Goal: Transaction & Acquisition: Subscribe to service/newsletter

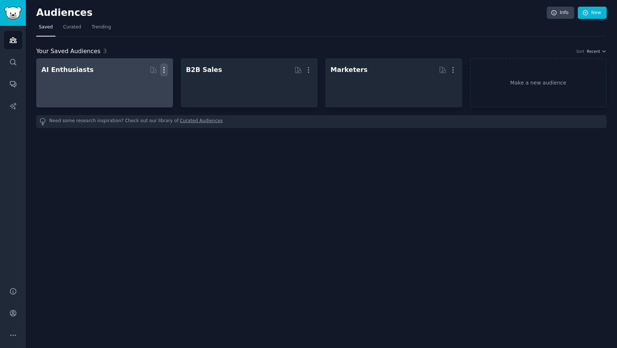
click at [164, 68] on icon "button" at bounding box center [164, 70] width 8 height 8
click at [144, 83] on p "Delete" at bounding box center [143, 86] width 17 height 8
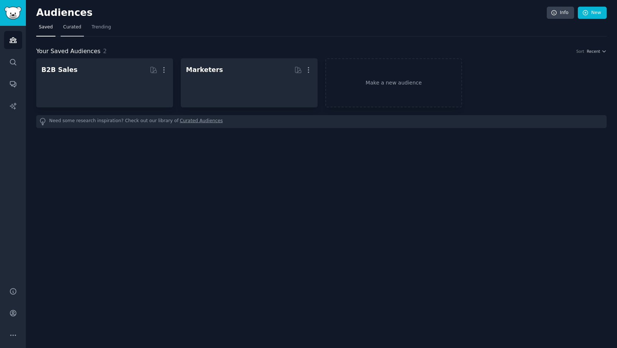
click at [78, 29] on span "Curated" at bounding box center [72, 27] width 18 height 7
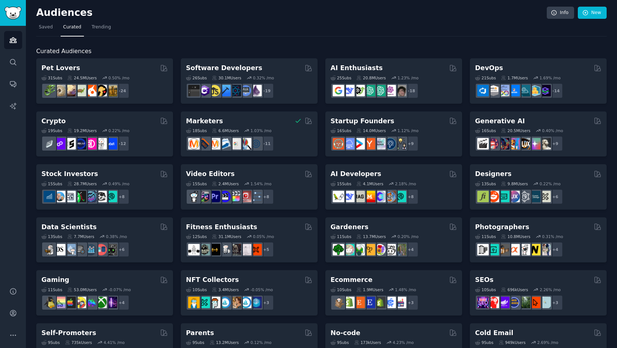
click at [209, 323] on div "Pet Lovers 31 Sub s 24.5M Users 0.50 % /mo + 24 Software Developers 26 Sub s 30…" at bounding box center [321, 319] width 570 height 523
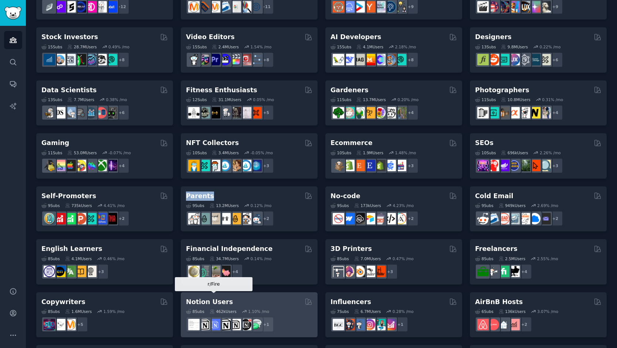
scroll to position [153, 0]
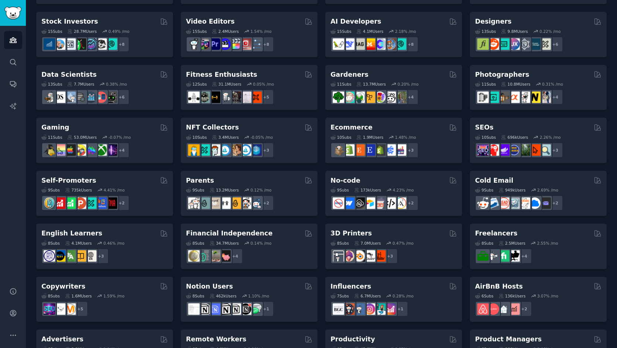
click at [178, 205] on div "Pet Lovers 31 Sub s 24.5M Users 0.50 % /mo + 24 Software Developers 26 Sub s 30…" at bounding box center [321, 167] width 570 height 523
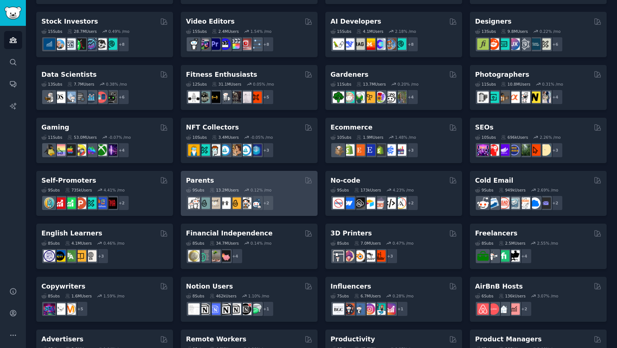
click at [214, 181] on div "Parents" at bounding box center [249, 180] width 126 height 9
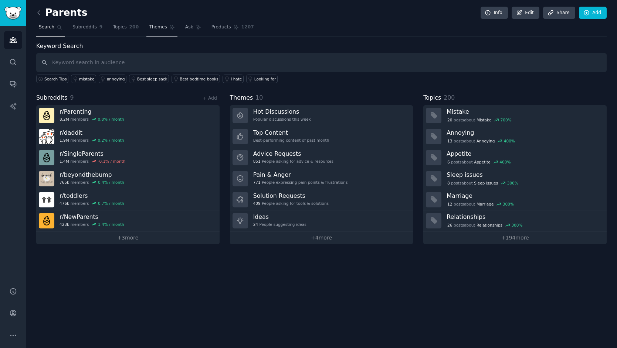
click at [160, 27] on span "Themes" at bounding box center [158, 27] width 18 height 7
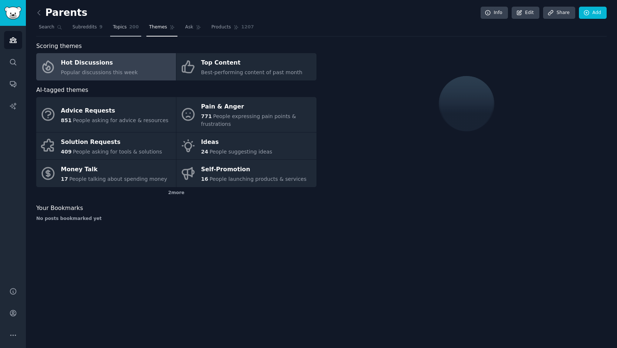
click at [135, 26] on span "200" at bounding box center [134, 27] width 10 height 7
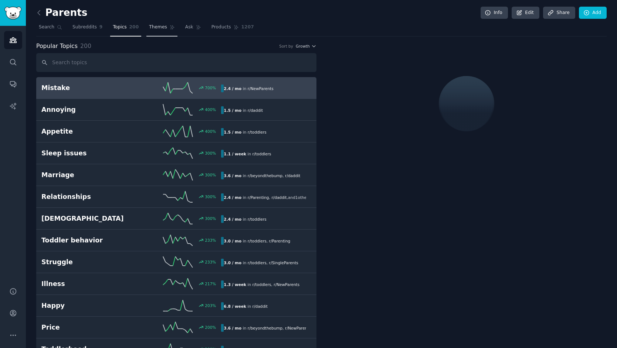
click at [156, 29] on span "Themes" at bounding box center [158, 27] width 18 height 7
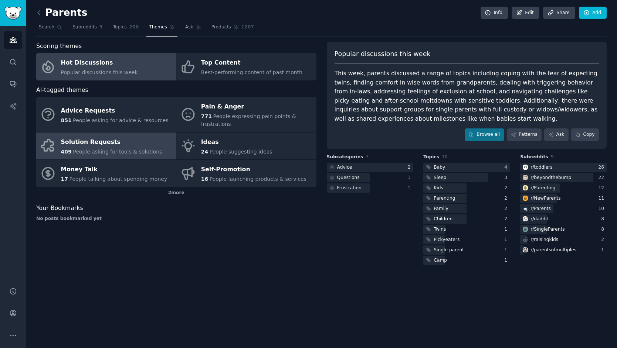
click at [125, 135] on link "Solution Requests 409 People asking for tools & solutions" at bounding box center [106, 146] width 140 height 27
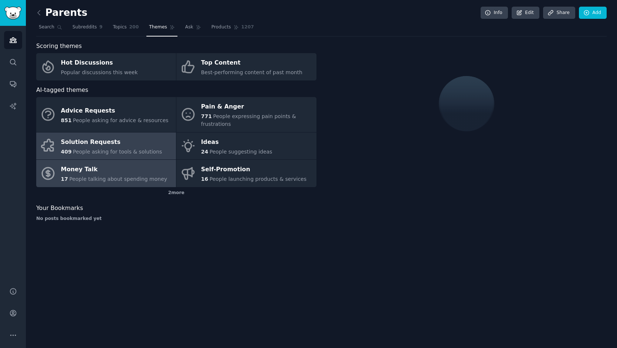
click at [70, 181] on span "People talking about spending money" at bounding box center [118, 179] width 98 height 6
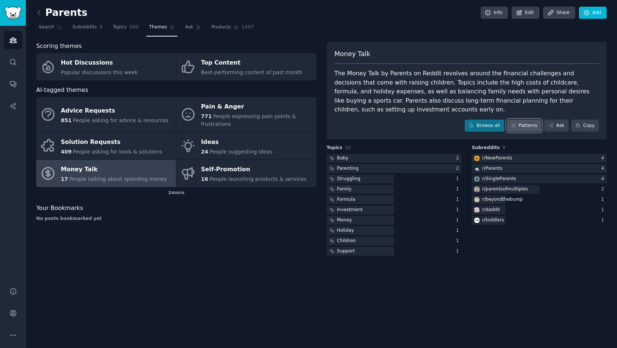
click at [516, 124] on icon at bounding box center [513, 125] width 5 height 5
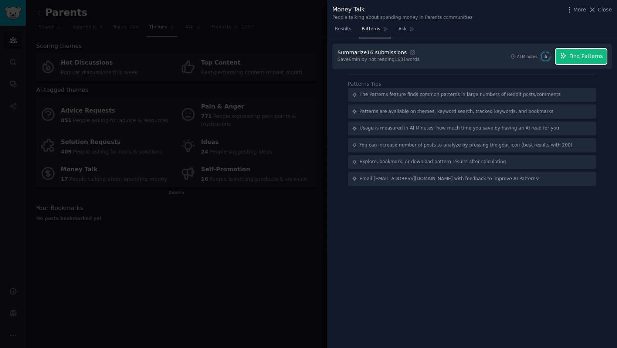
click at [567, 58] on icon "button" at bounding box center [563, 55] width 7 height 7
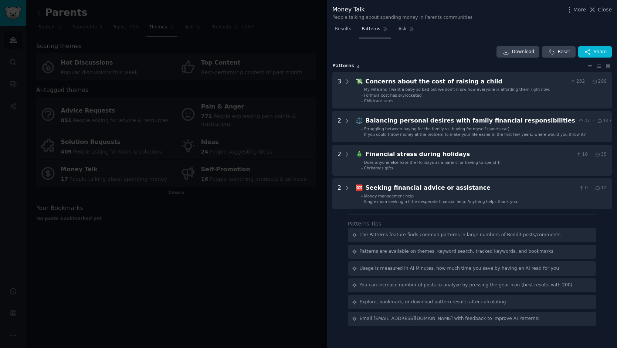
click at [281, 61] on div at bounding box center [308, 174] width 617 height 348
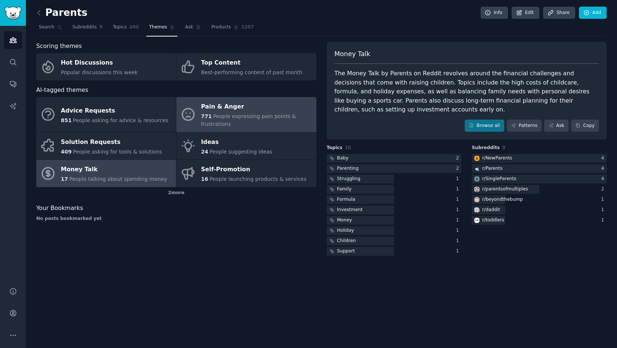
click at [239, 105] on div "Pain & Anger" at bounding box center [256, 107] width 111 height 12
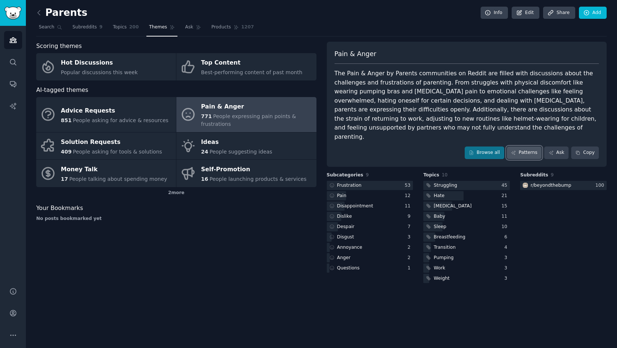
click at [517, 147] on link "Patterns" at bounding box center [524, 153] width 35 height 13
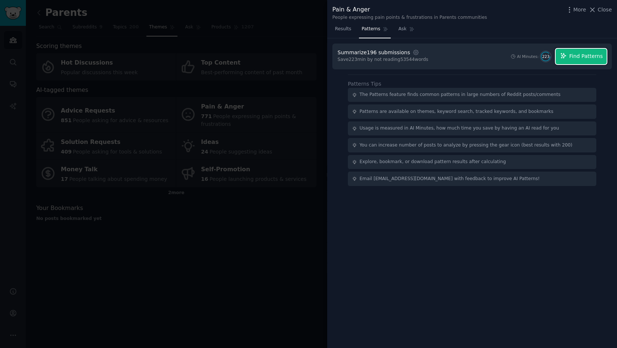
click at [586, 55] on span "Find Patterns" at bounding box center [586, 56] width 34 height 8
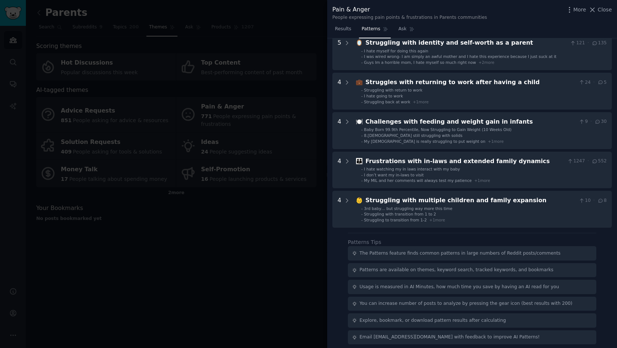
scroll to position [240, 0]
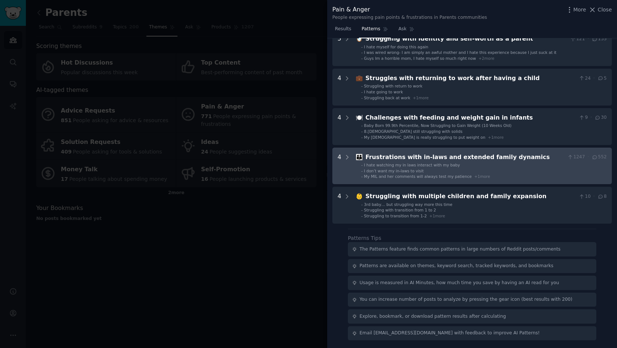
click at [493, 158] on div "Frustrations with in-laws and extended family dynamics" at bounding box center [464, 157] width 199 height 9
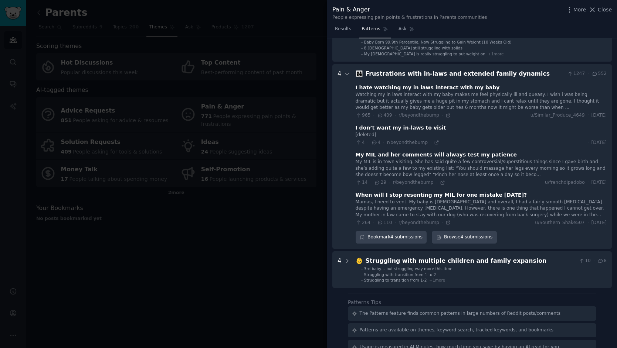
scroll to position [323, 0]
click at [236, 148] on div at bounding box center [308, 174] width 617 height 348
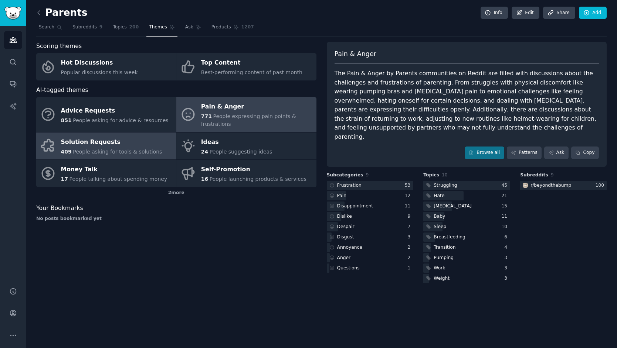
click at [112, 145] on div "Solution Requests" at bounding box center [111, 142] width 101 height 12
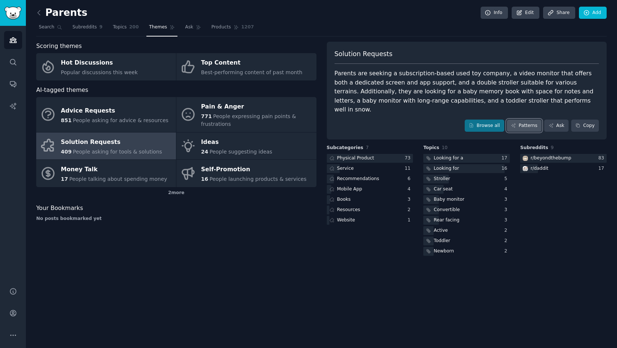
click at [534, 120] on link "Patterns" at bounding box center [524, 126] width 35 height 13
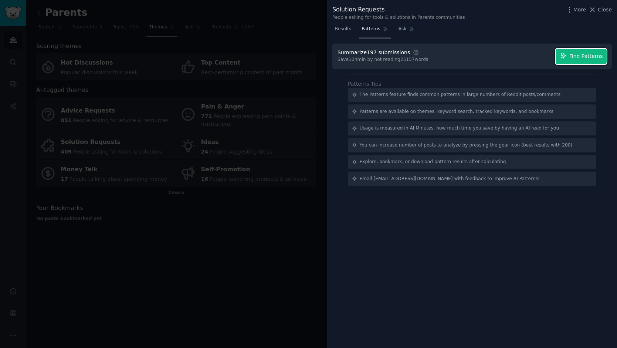
click at [585, 55] on span "Find Patterns" at bounding box center [586, 56] width 34 height 8
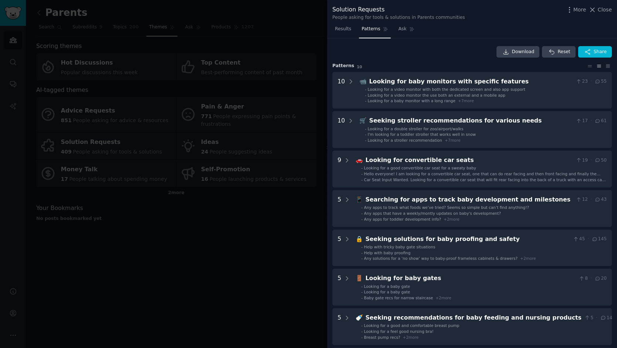
click at [238, 167] on div at bounding box center [308, 174] width 617 height 348
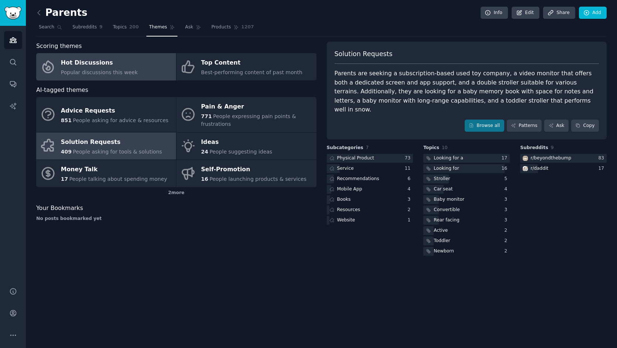
click at [100, 72] on span "Popular discussions this week" at bounding box center [99, 72] width 77 height 6
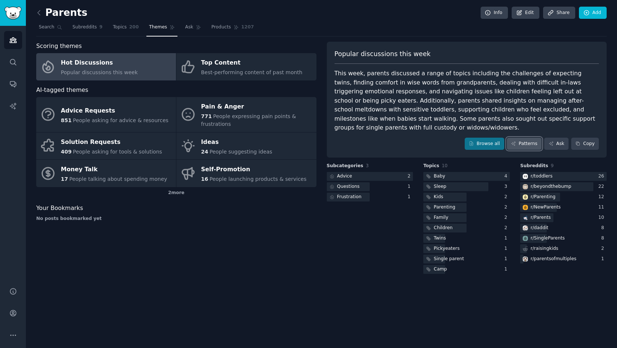
click at [530, 138] on link "Patterns" at bounding box center [524, 144] width 35 height 13
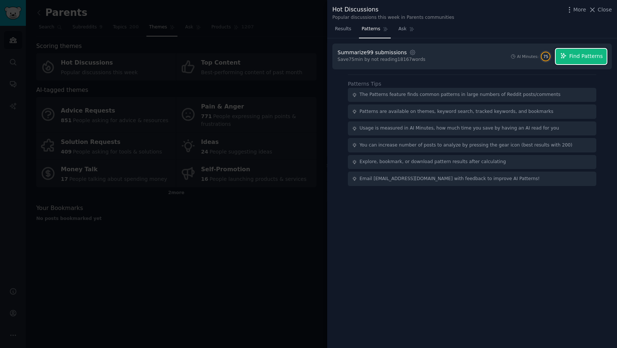
click at [579, 54] on span "Find Patterns" at bounding box center [586, 56] width 34 height 8
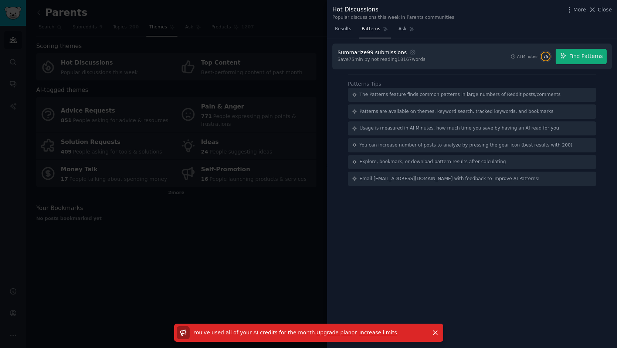
click at [380, 332] on link "Increase limits" at bounding box center [378, 333] width 38 height 6
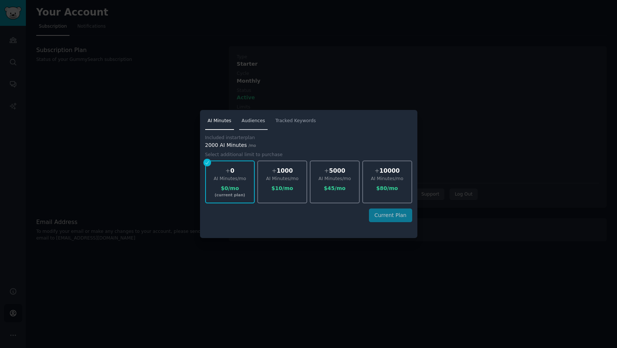
click at [256, 120] on span "Audiences" at bounding box center [253, 121] width 23 height 7
click at [223, 120] on span "AI Minutes" at bounding box center [220, 121] width 24 height 7
click at [453, 127] on div at bounding box center [308, 174] width 617 height 348
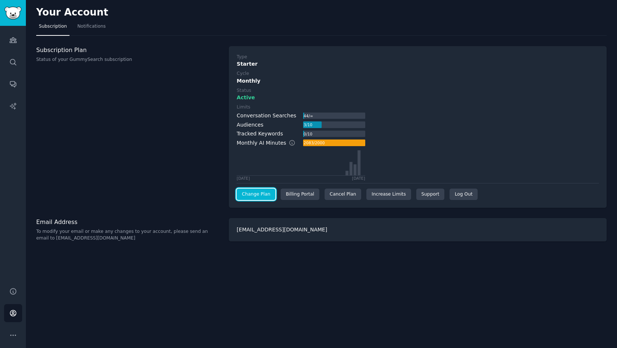
click at [258, 194] on link "Change Plan" at bounding box center [256, 195] width 39 height 12
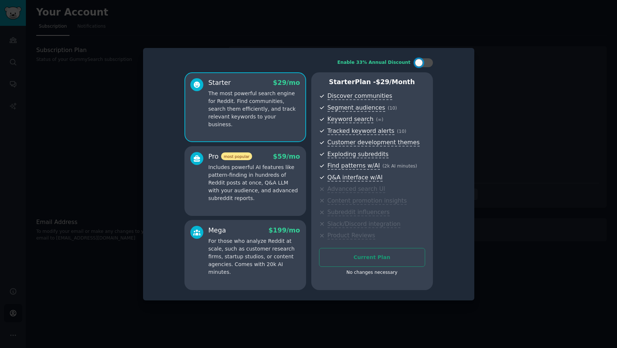
click at [250, 102] on p "The most powerful search engine for Reddit. Find communities, search them effic…" at bounding box center [254, 109] width 92 height 39
click at [233, 184] on p "Includes powerful AI features like pattern-finding in hundreds of Reddit posts …" at bounding box center [254, 183] width 92 height 39
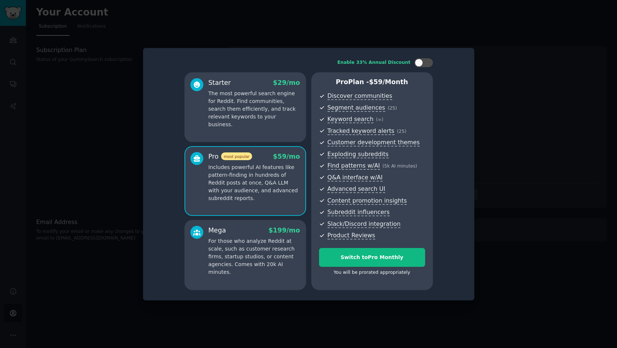
drag, startPoint x: 151, startPoint y: 115, endPoint x: 188, endPoint y: 115, distance: 36.6
click at [175, 115] on div "Enable 33% Annual Discount Starter $ 29 /mo The most powerful search engine for…" at bounding box center [308, 174] width 321 height 242
click at [226, 113] on p "The most powerful search engine for Reddit. Find communities, search them effic…" at bounding box center [254, 109] width 92 height 39
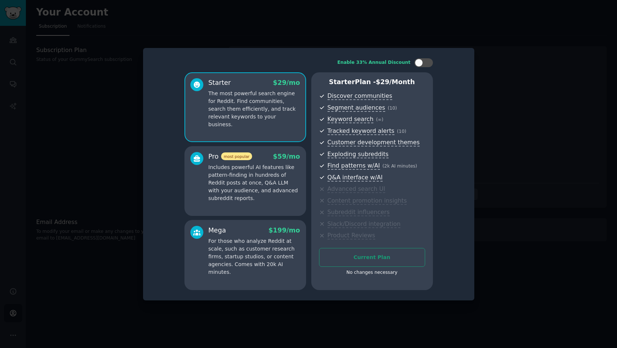
click at [245, 177] on p "Includes powerful AI features like pattern-finding in hundreds of Reddit posts …" at bounding box center [254, 183] width 92 height 39
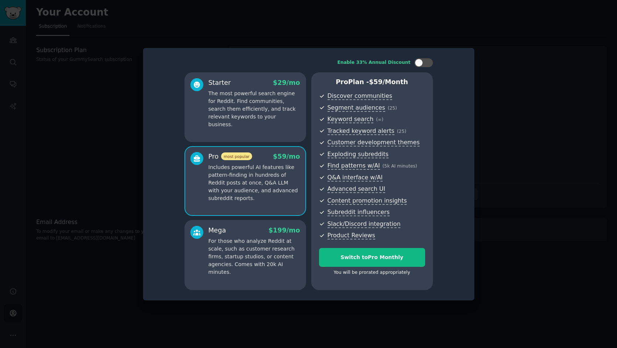
click at [245, 116] on p "The most powerful search engine for Reddit. Find communities, search them effic…" at bounding box center [254, 109] width 92 height 39
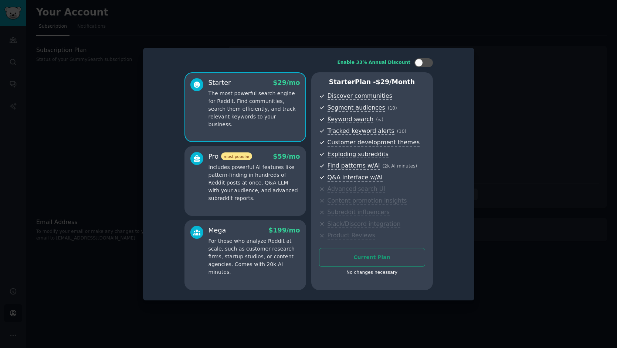
click at [249, 170] on p "Includes powerful AI features like pattern-finding in hundreds of Reddit posts …" at bounding box center [254, 183] width 92 height 39
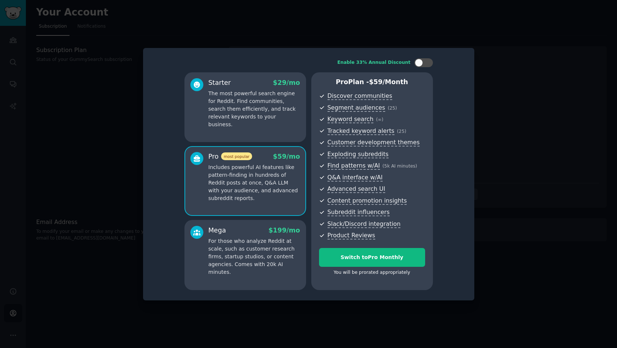
click at [257, 258] on p "For those who analyze Reddit at scale, such as customer research firms, startup…" at bounding box center [254, 257] width 92 height 39
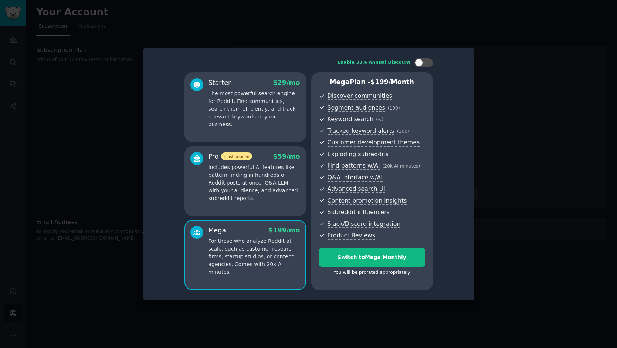
click at [247, 167] on p "Includes powerful AI features like pattern-finding in hundreds of Reddit posts …" at bounding box center [254, 183] width 92 height 39
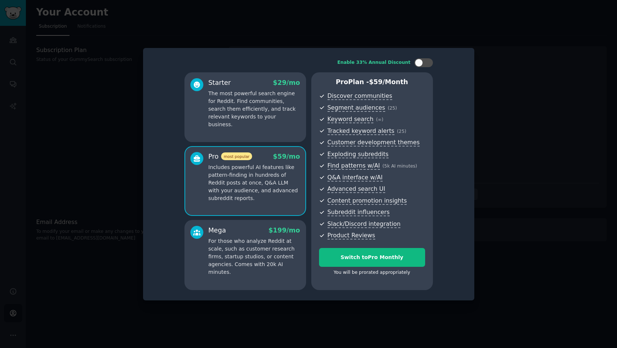
click at [527, 117] on div at bounding box center [308, 174] width 617 height 348
